Goal: Book appointment/travel/reservation

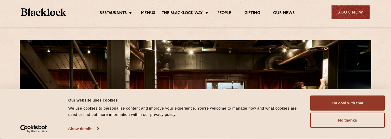
click at [355, 9] on div "Book Now" at bounding box center [350, 12] width 39 height 14
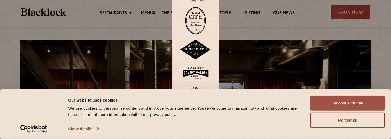
click at [348, 105] on button "I'm cool with that" at bounding box center [347, 102] width 74 height 15
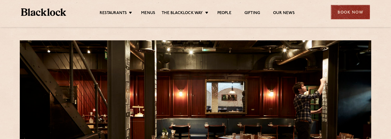
click at [344, 13] on div "Book Now" at bounding box center [350, 12] width 39 height 14
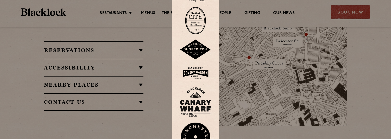
scroll to position [491, 0]
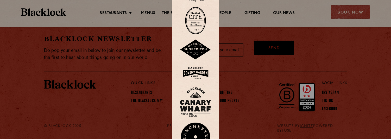
click at [286, 30] on div at bounding box center [195, 69] width 391 height 139
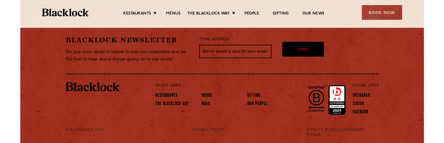
scroll to position [487, 0]
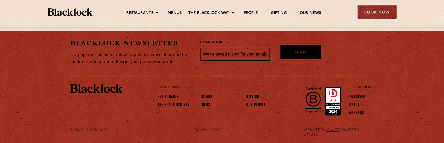
click at [382, 8] on div "Book Now" at bounding box center [376, 12] width 39 height 14
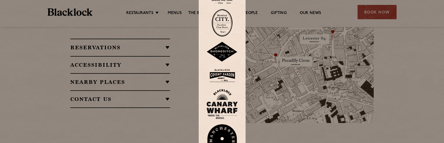
scroll to position [356, 0]
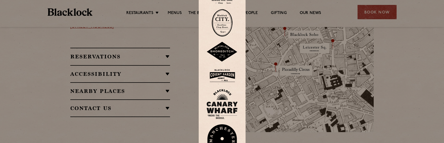
click at [225, 27] on img at bounding box center [222, 23] width 21 height 28
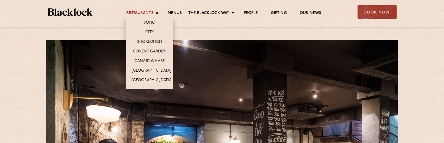
click at [144, 12] on link "Restaurants" at bounding box center [139, 14] width 27 height 6
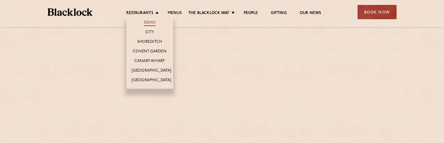
click at [149, 24] on link "Soho" at bounding box center [150, 23] width 12 height 6
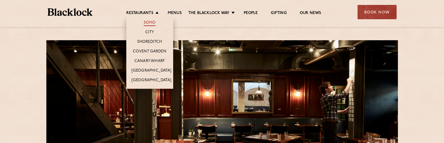
click at [147, 22] on link "Soho" at bounding box center [150, 23] width 12 height 6
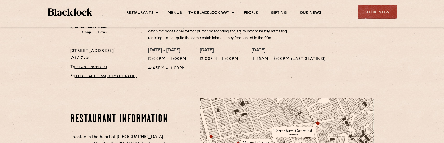
scroll to position [104, 0]
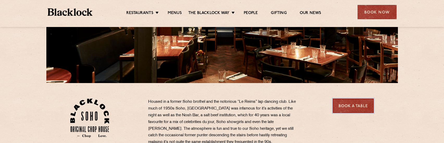
click at [354, 107] on link "Book a Table" at bounding box center [352, 106] width 41 height 14
